Goal: Subscribe to service/newsletter

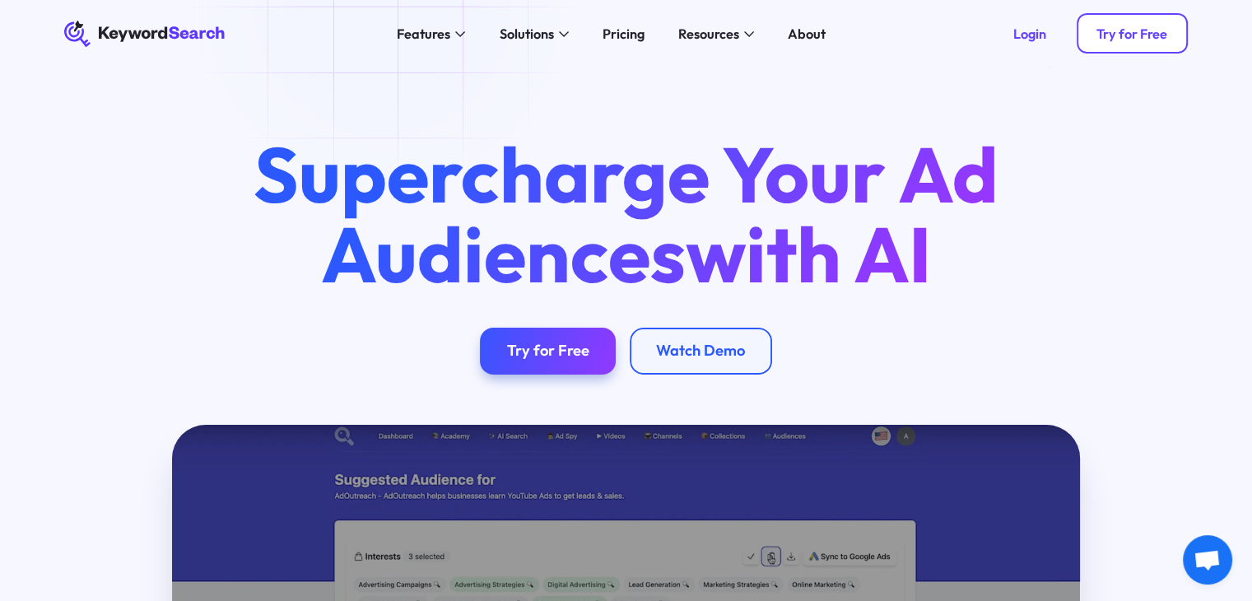
click at [1094, 43] on link "Try for Free" at bounding box center [1132, 33] width 111 height 40
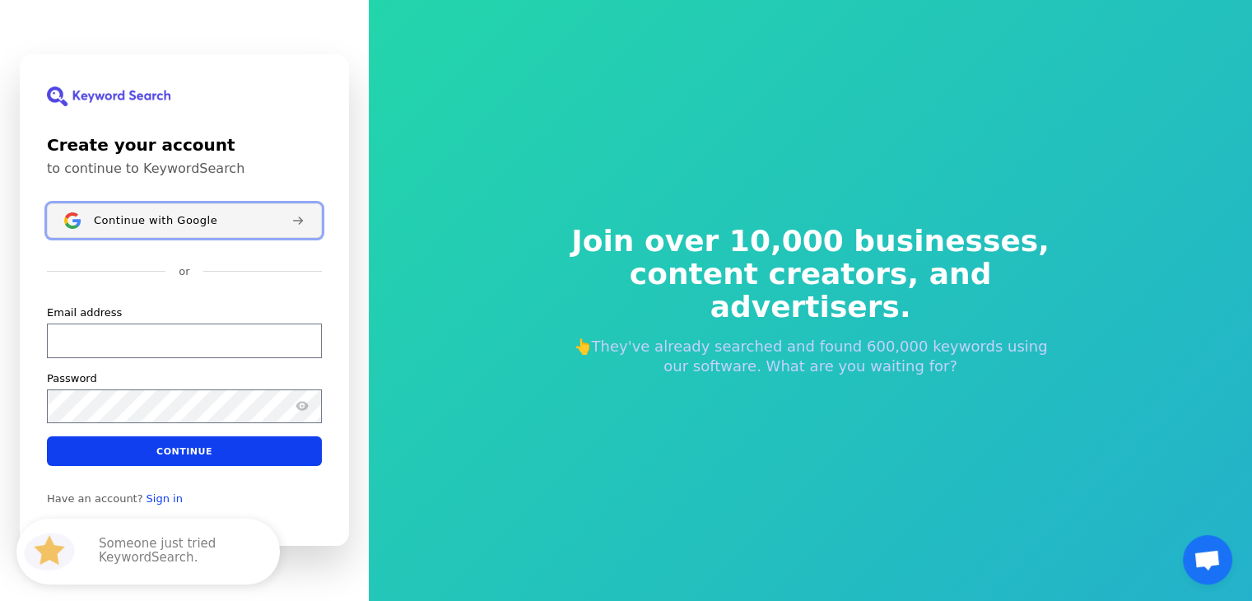
click at [191, 225] on span "Continue with Google" at bounding box center [155, 220] width 123 height 13
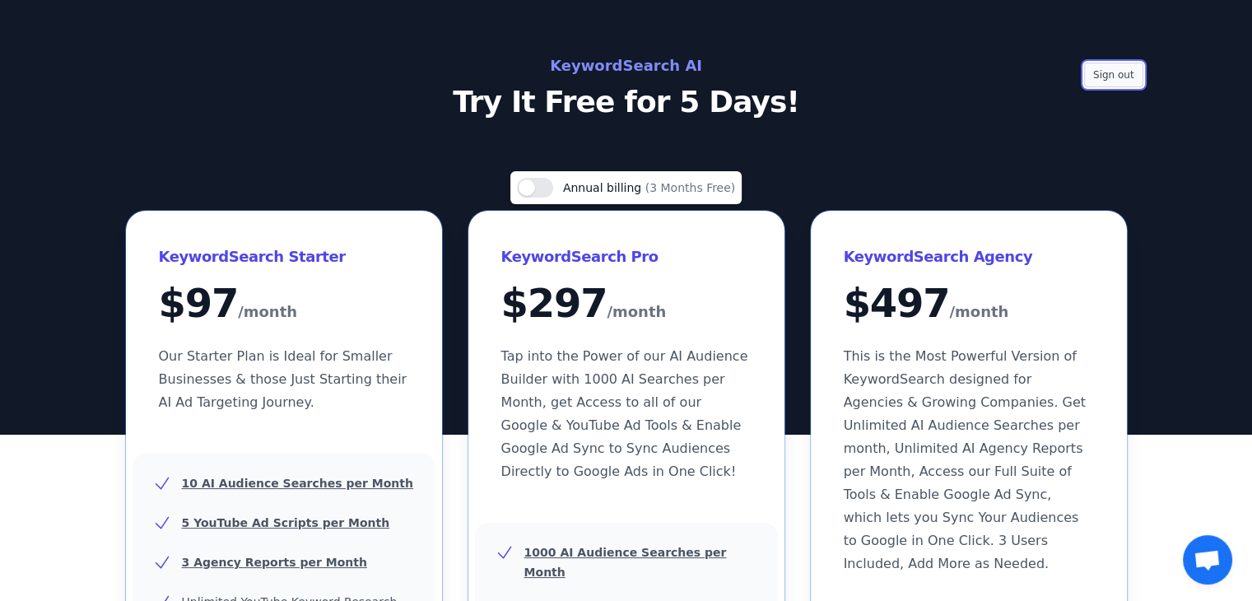
click at [1115, 77] on button "Sign out" at bounding box center [1113, 75] width 59 height 25
